Goal: Find contact information: Find contact information

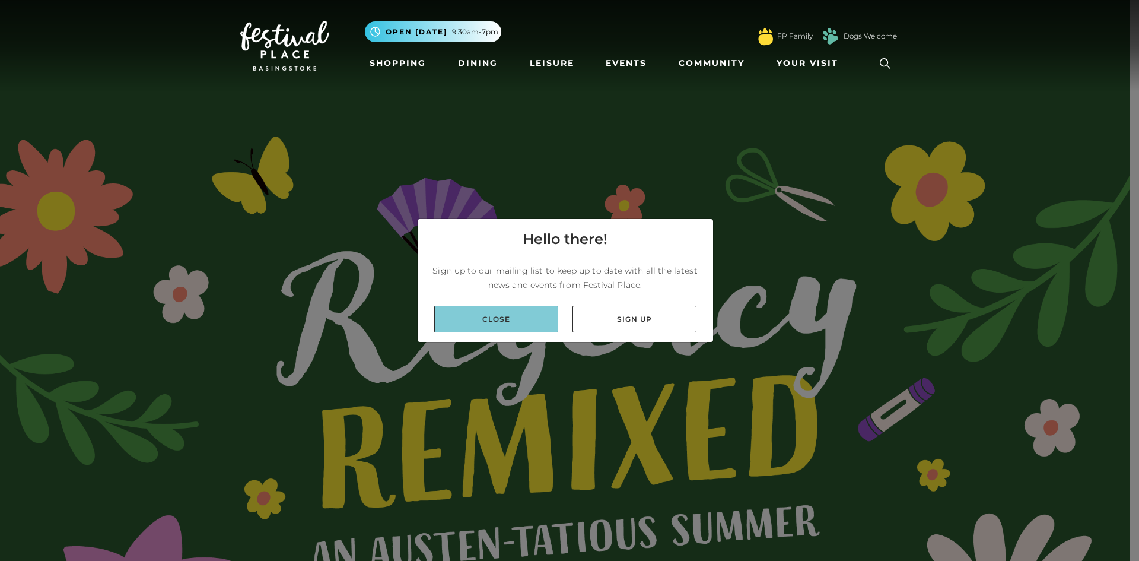
click at [485, 319] on link "Close" at bounding box center [496, 319] width 124 height 27
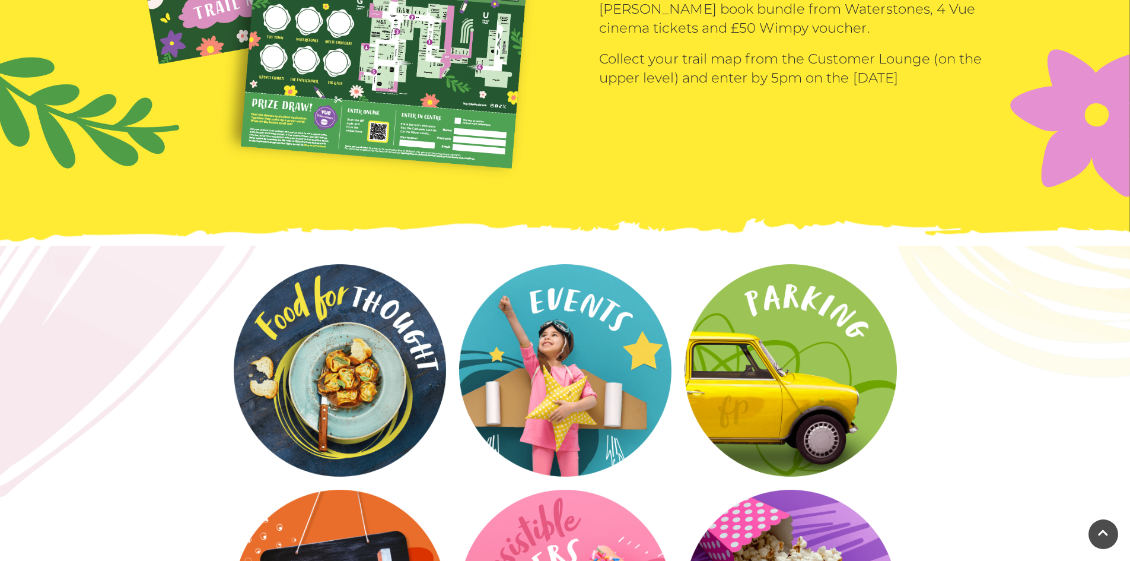
scroll to position [1996, 0]
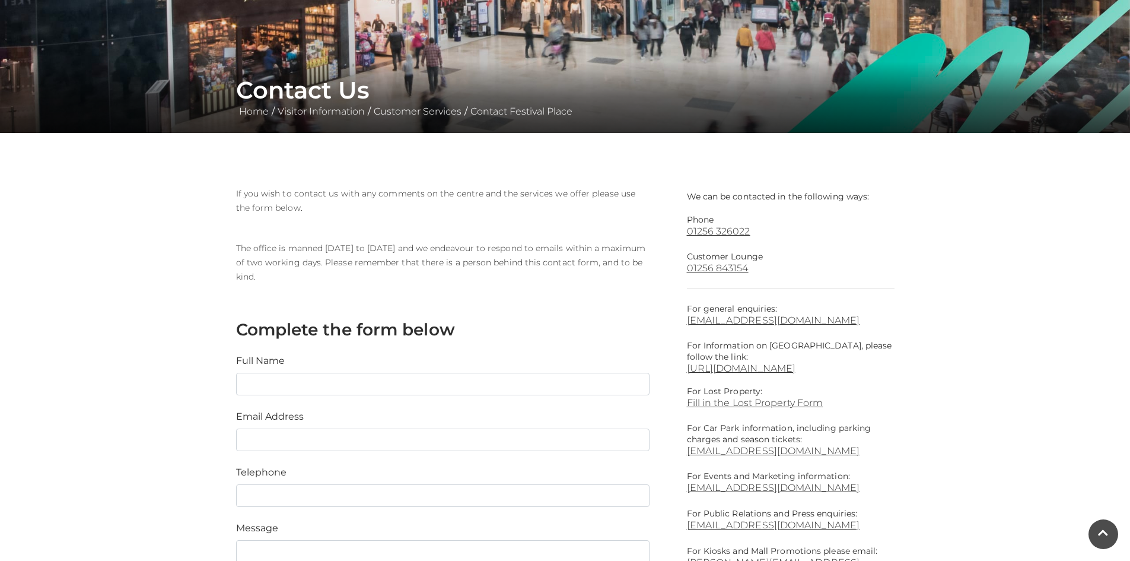
scroll to position [237, 0]
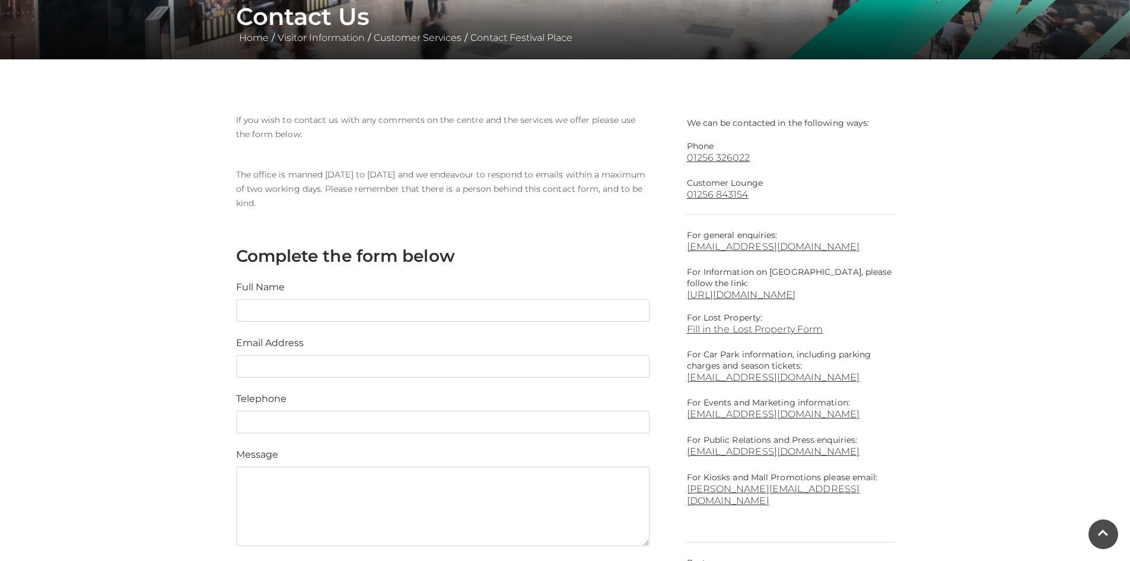
drag, startPoint x: 710, startPoint y: 160, endPoint x: 891, endPoint y: 166, distance: 180.5
click at [897, 170] on div "We can be contacted in the following ways: Phone [PHONE_NUMBER] Customer Lounge…" at bounding box center [790, 400] width 225 height 574
click at [688, 156] on link "01256 326022" at bounding box center [791, 157] width 208 height 11
drag, startPoint x: 685, startPoint y: 160, endPoint x: 761, endPoint y: 160, distance: 75.4
click at [761, 160] on div "We can be contacted in the following ways: Phone [PHONE_NUMBER] Customer Lounge…" at bounding box center [790, 400] width 225 height 574
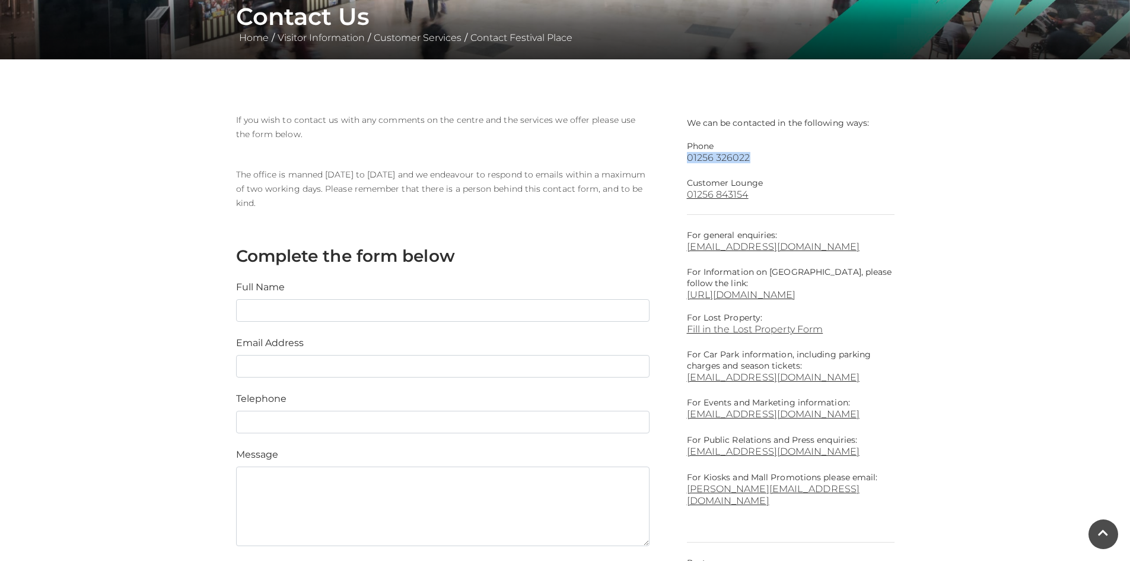
copy link "01256 326022"
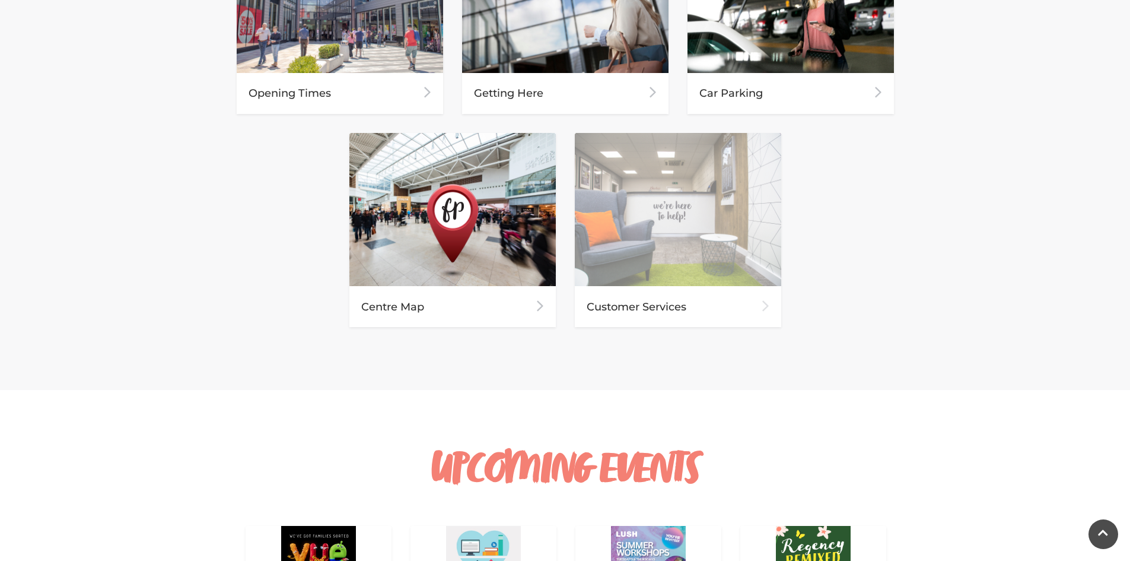
scroll to position [621, 0]
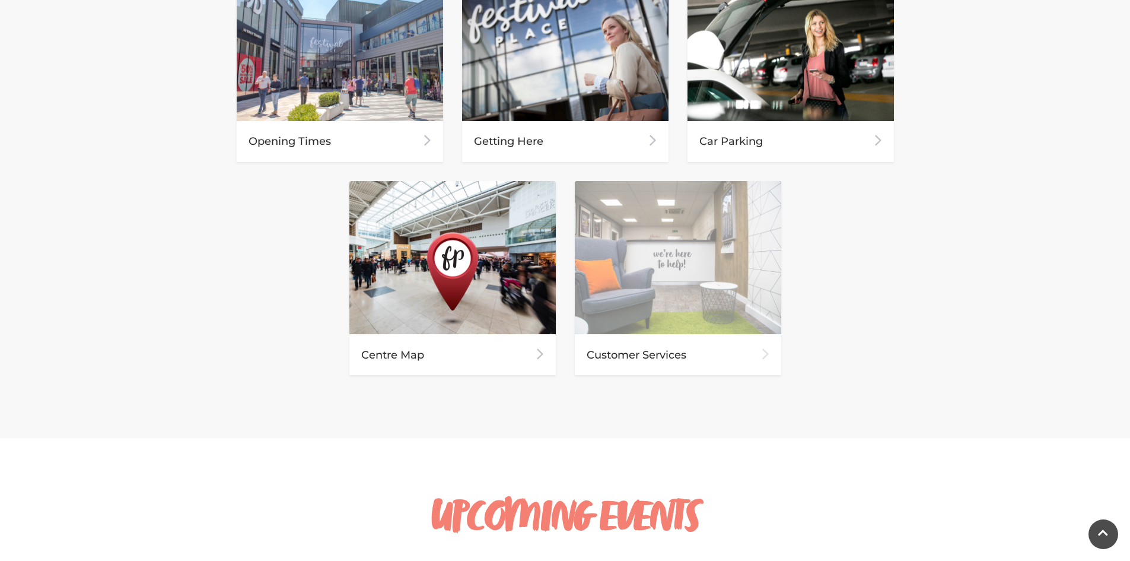
click at [685, 277] on img at bounding box center [678, 258] width 206 height 154
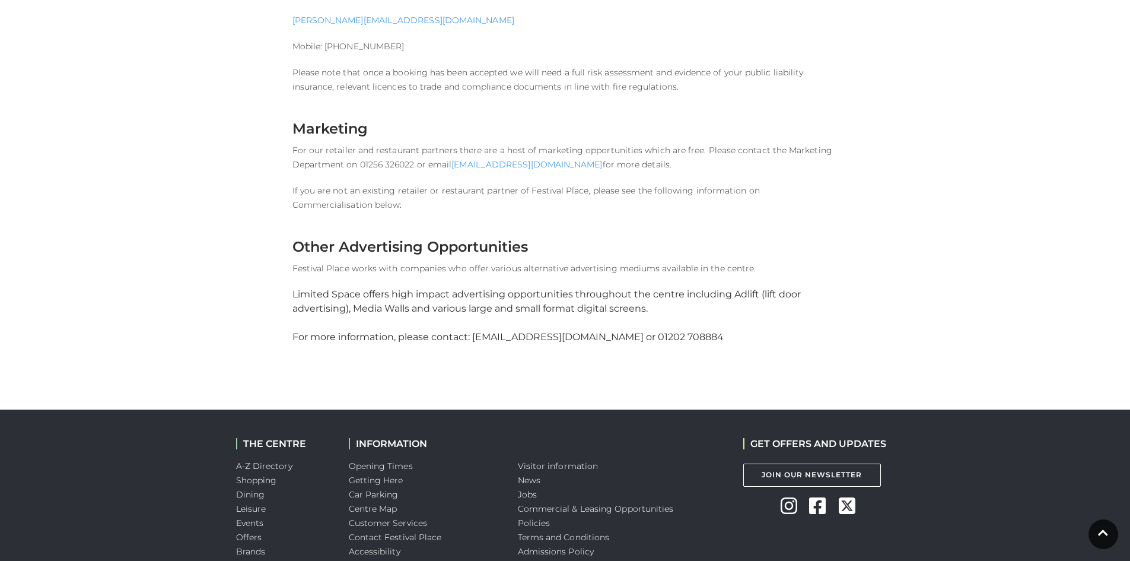
scroll to position [1483, 0]
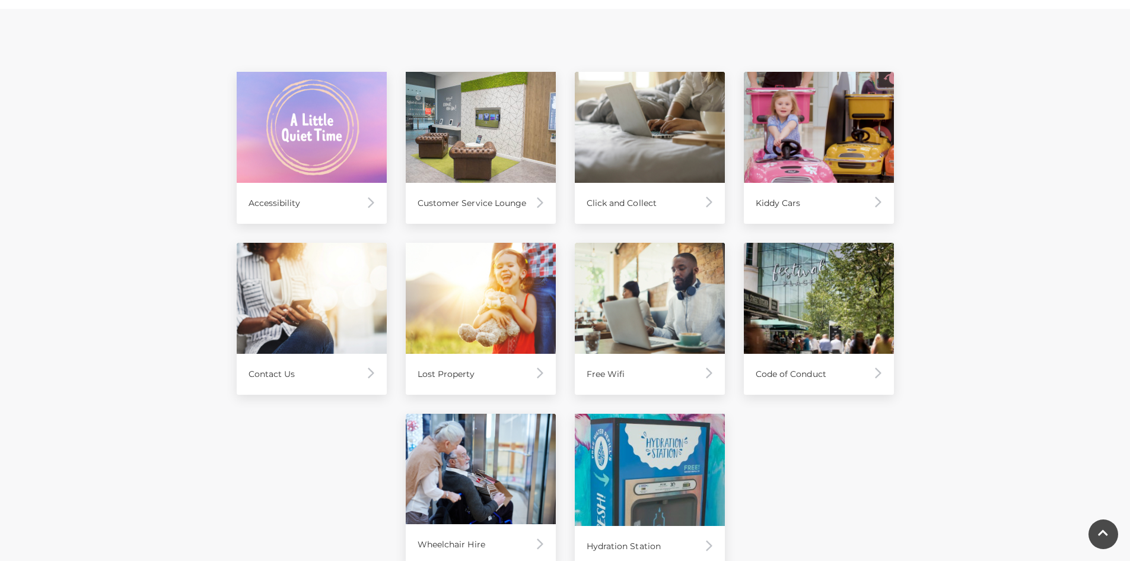
scroll to position [593, 0]
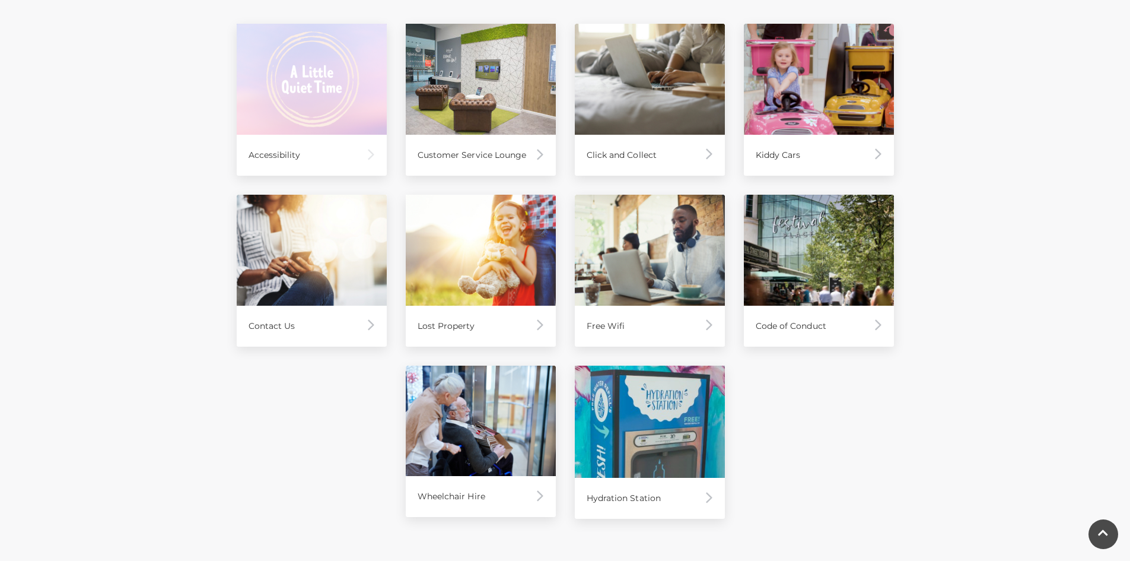
click at [303, 96] on img at bounding box center [312, 79] width 150 height 111
